Goal: Find specific page/section: Find specific page/section

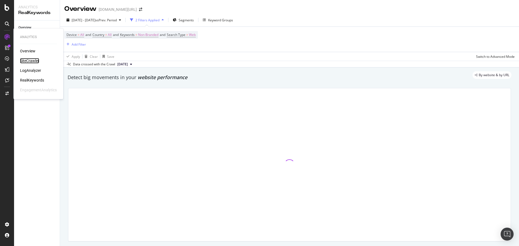
click at [26, 63] on div "SiteCrawler" at bounding box center [29, 60] width 19 height 5
